Goal: Information Seeking & Learning: Check status

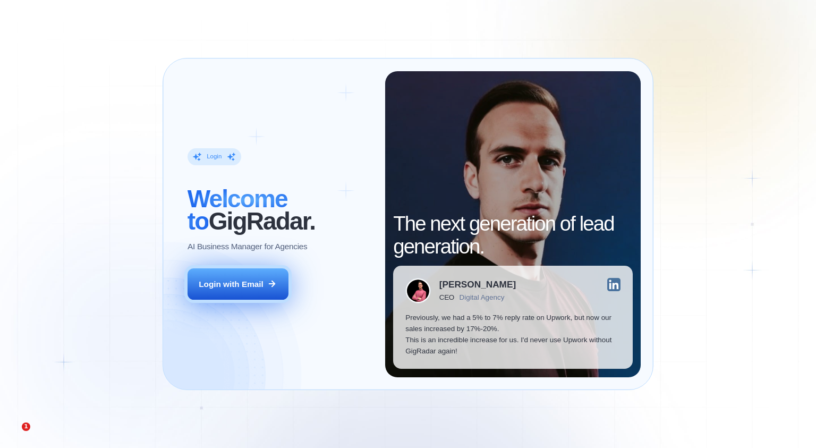
click at [254, 286] on div "Login with Email" at bounding box center [231, 284] width 65 height 11
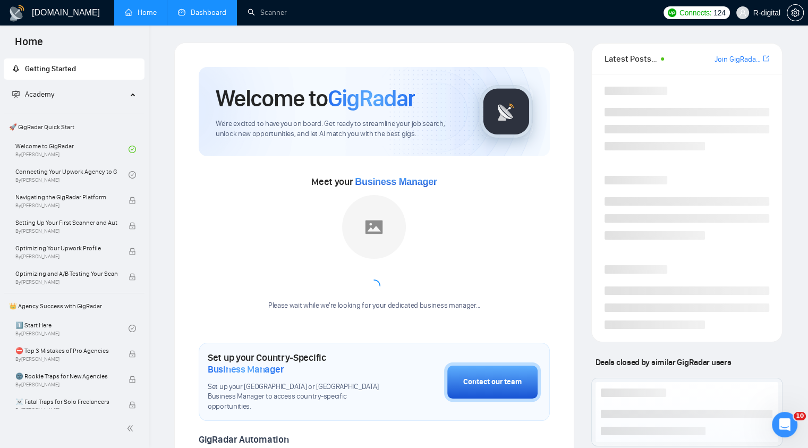
click at [199, 11] on link "Dashboard" at bounding box center [202, 12] width 48 height 9
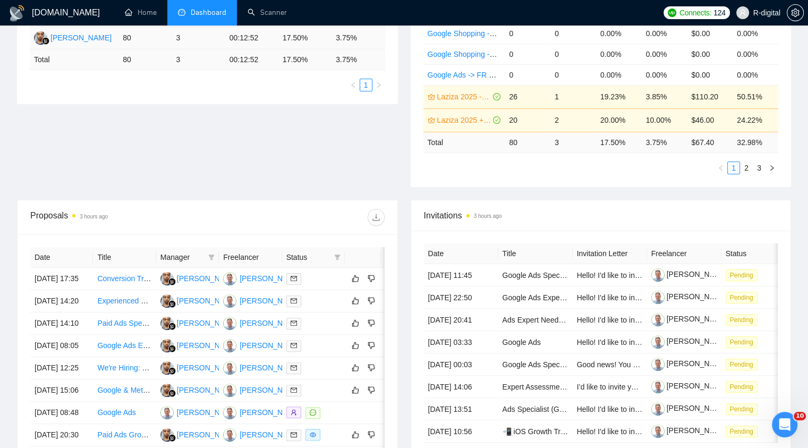
scroll to position [229, 0]
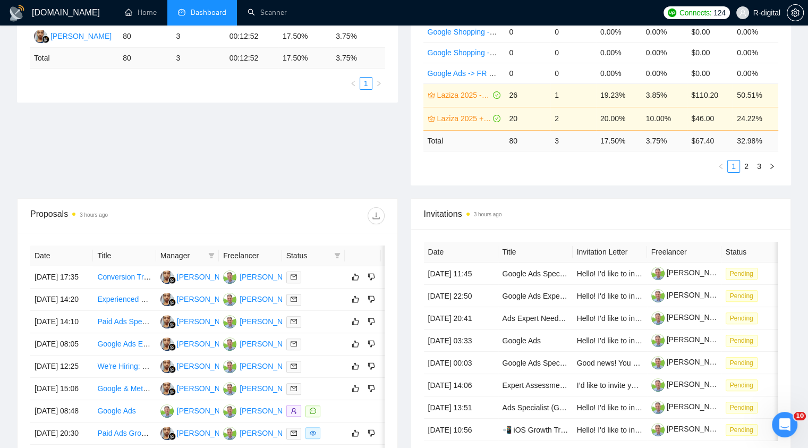
click at [382, 174] on div "Proposal Sending Stats 3 hours ago By manager By Freelancer Name Proposals Repl…" at bounding box center [404, 78] width 787 height 240
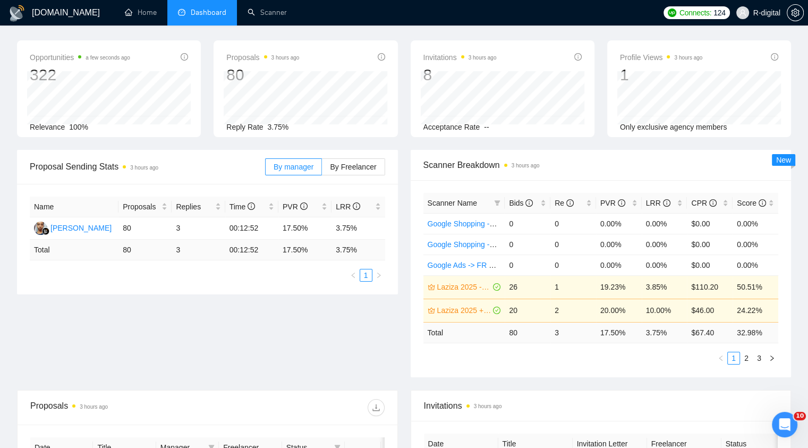
scroll to position [0, 0]
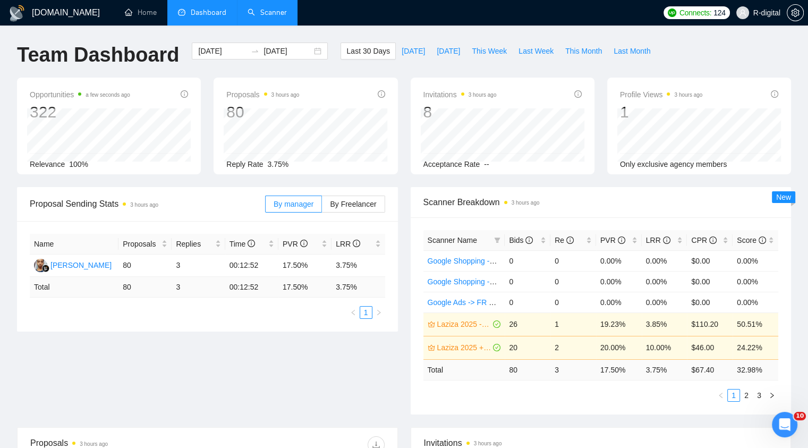
click at [274, 16] on link "Scanner" at bounding box center [267, 12] width 39 height 9
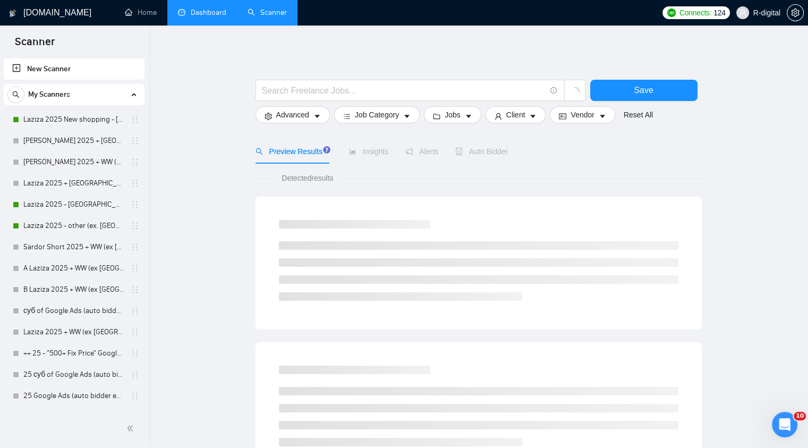
click at [212, 17] on link "Dashboard" at bounding box center [202, 12] width 48 height 9
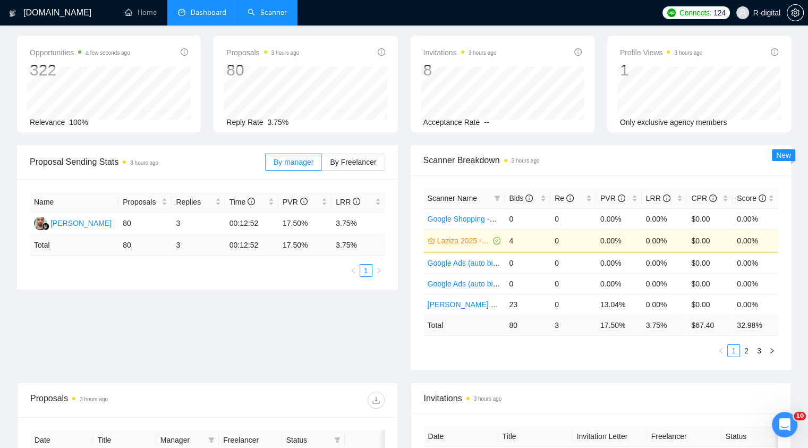
scroll to position [43, 0]
click at [544, 200] on div "Bids" at bounding box center [527, 198] width 37 height 12
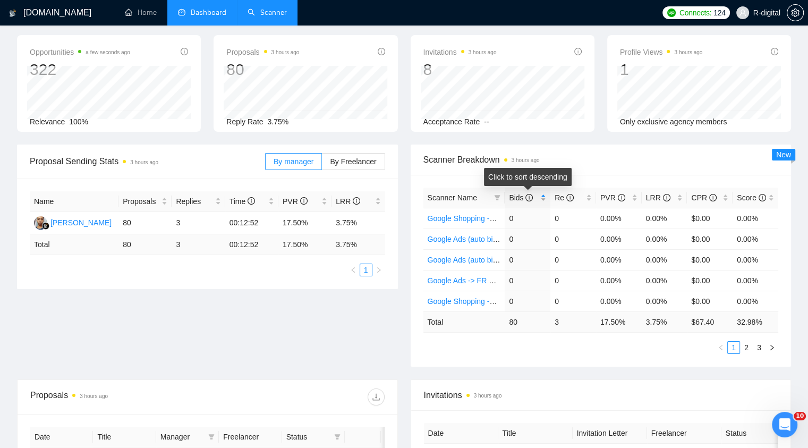
click at [544, 200] on div "Bids" at bounding box center [527, 198] width 37 height 12
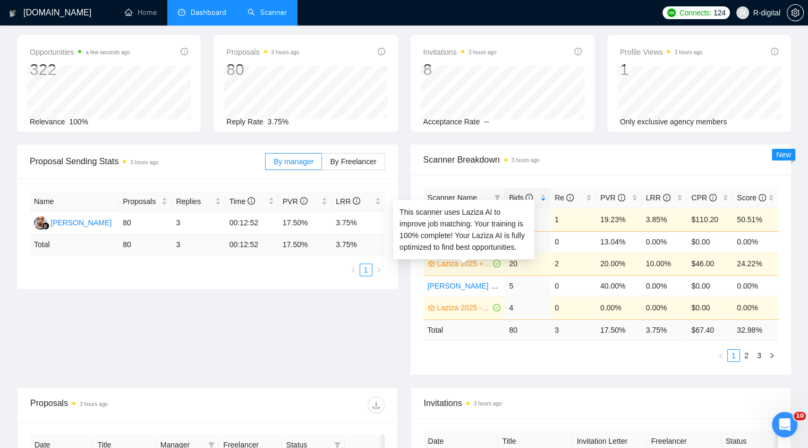
scroll to position [0, 0]
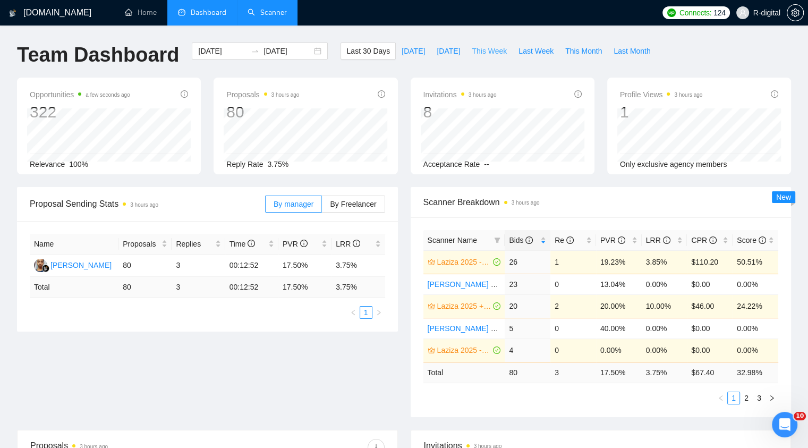
click at [484, 51] on span "This Week" at bounding box center [489, 51] width 35 height 12
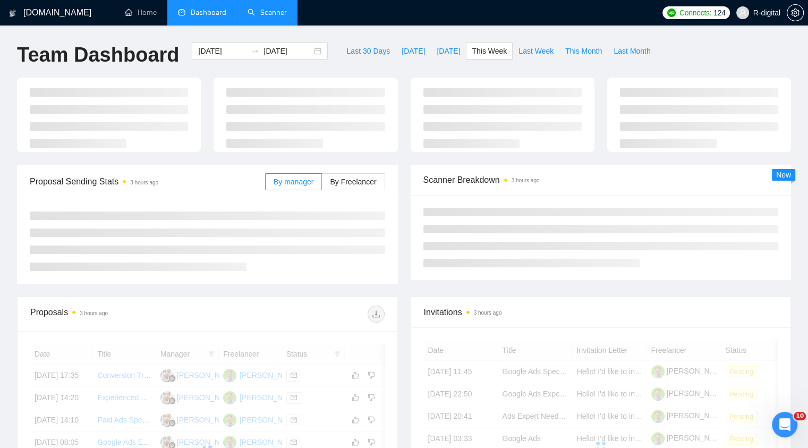
type input "2025-09-08"
type input "2025-09-14"
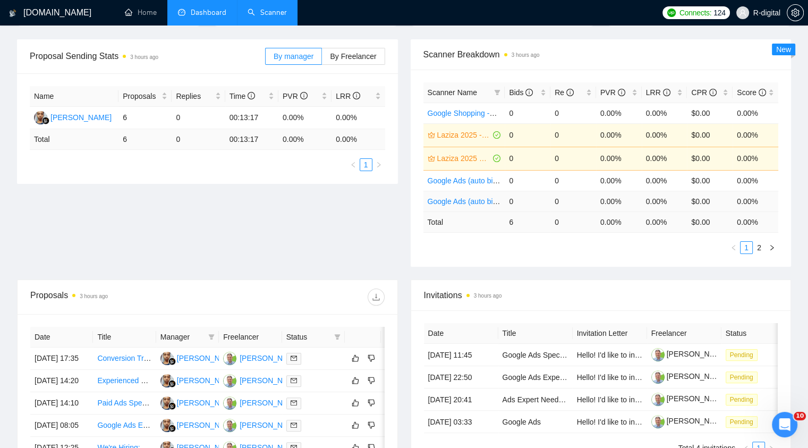
scroll to position [147, 0]
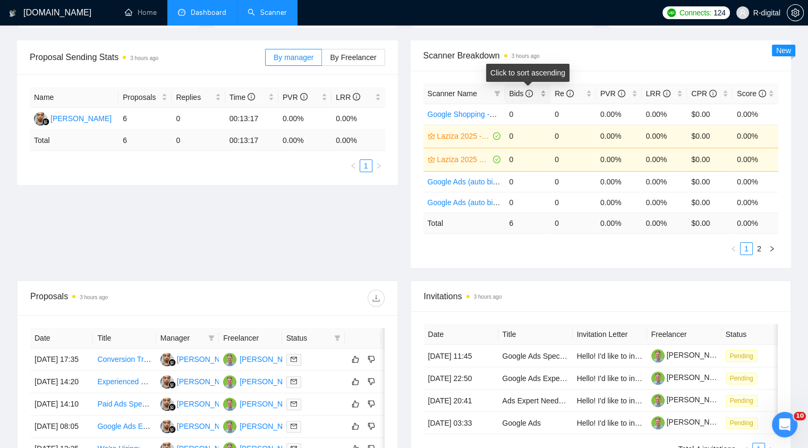
click at [544, 97] on div "Bids" at bounding box center [527, 94] width 37 height 12
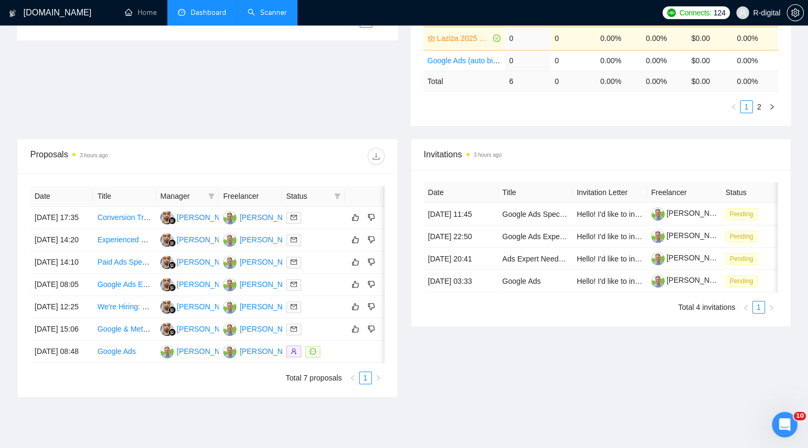
scroll to position [291, 0]
